Goal: Navigation & Orientation: Find specific page/section

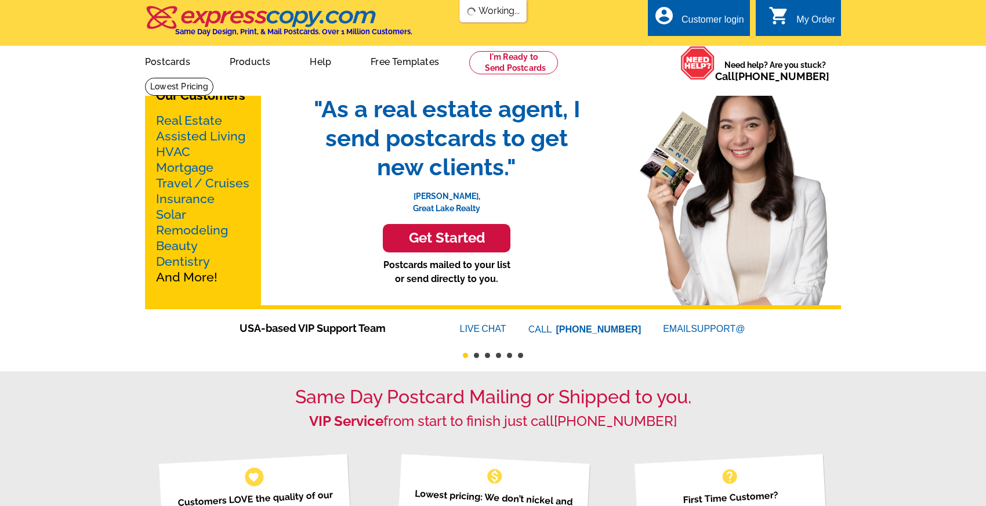
click at [417, 64] on link "Free Templates" at bounding box center [405, 60] width 106 height 27
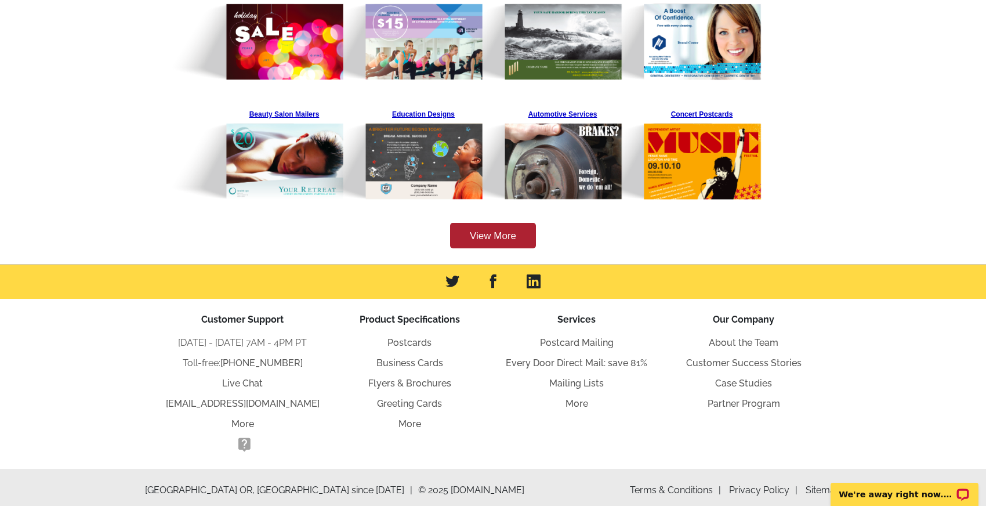
scroll to position [425, 0]
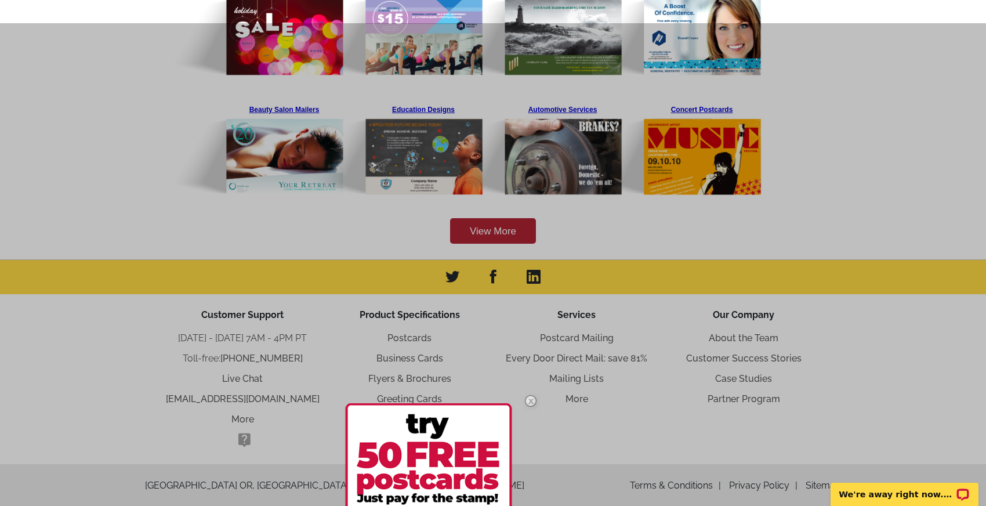
drag, startPoint x: 901, startPoint y: 377, endPoint x: 881, endPoint y: 377, distance: 20.3
click at [533, 384] on img at bounding box center [531, 401] width 34 height 34
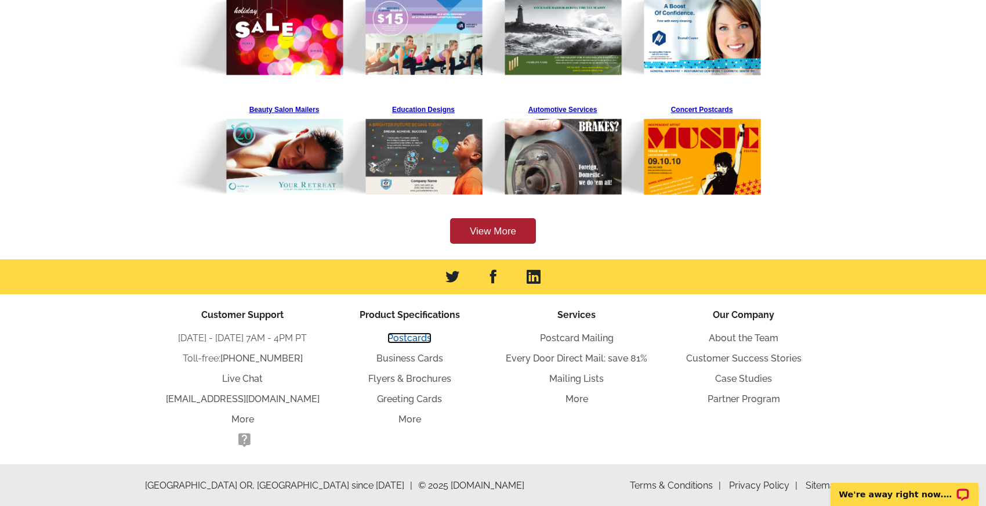
click at [414, 336] on link "Postcards" at bounding box center [410, 337] width 44 height 11
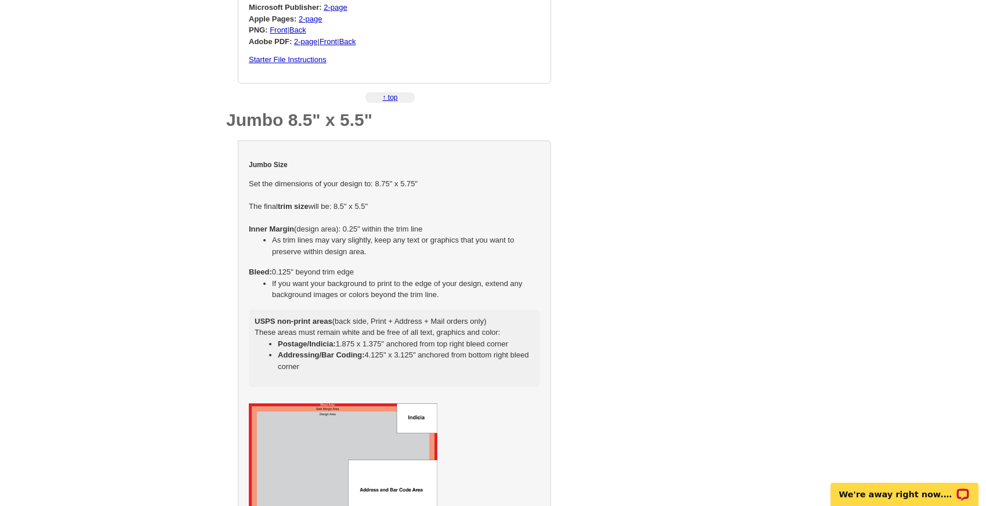
scroll to position [1090, 0]
